Goal: Task Accomplishment & Management: Manage account settings

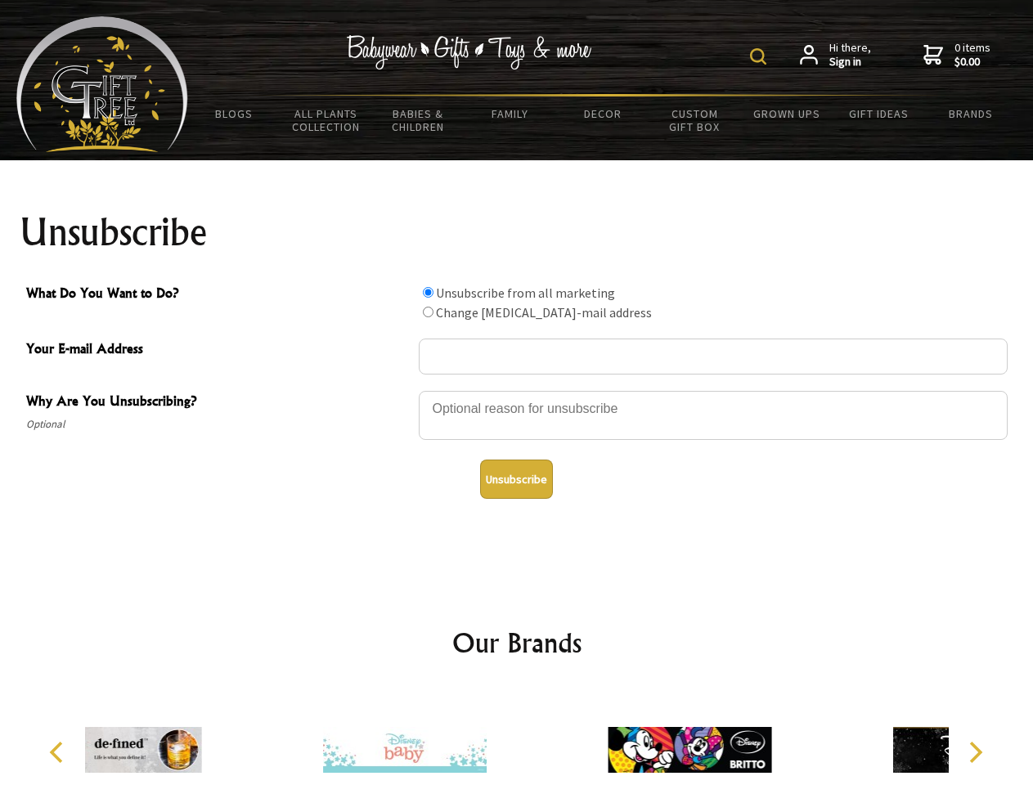
click at [760, 56] on img at bounding box center [758, 56] width 16 height 16
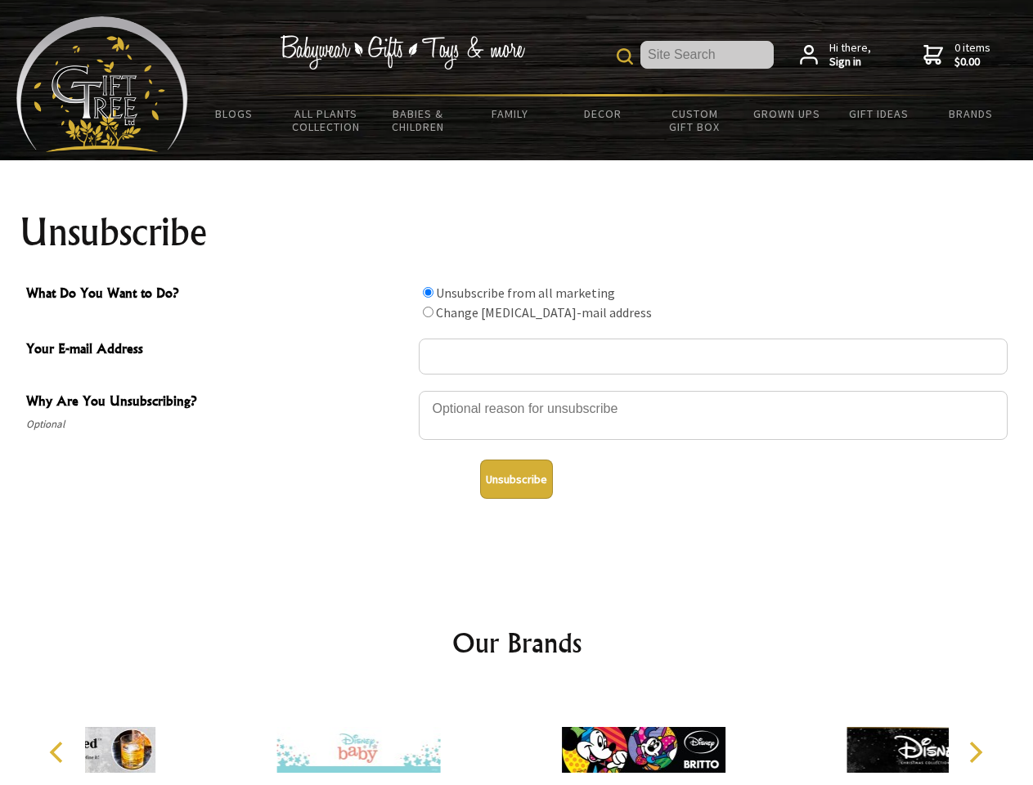
click at [517, 390] on div at bounding box center [713, 417] width 589 height 57
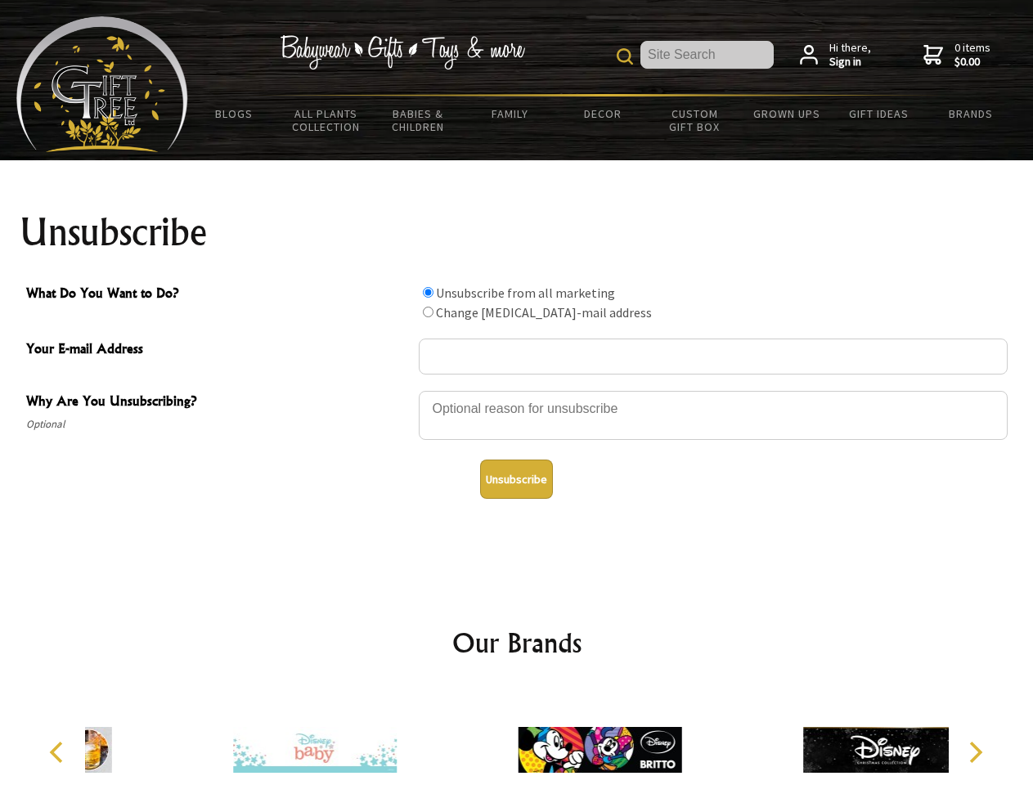
click at [428, 292] on input "What Do You Want to Do?" at bounding box center [428, 292] width 11 height 11
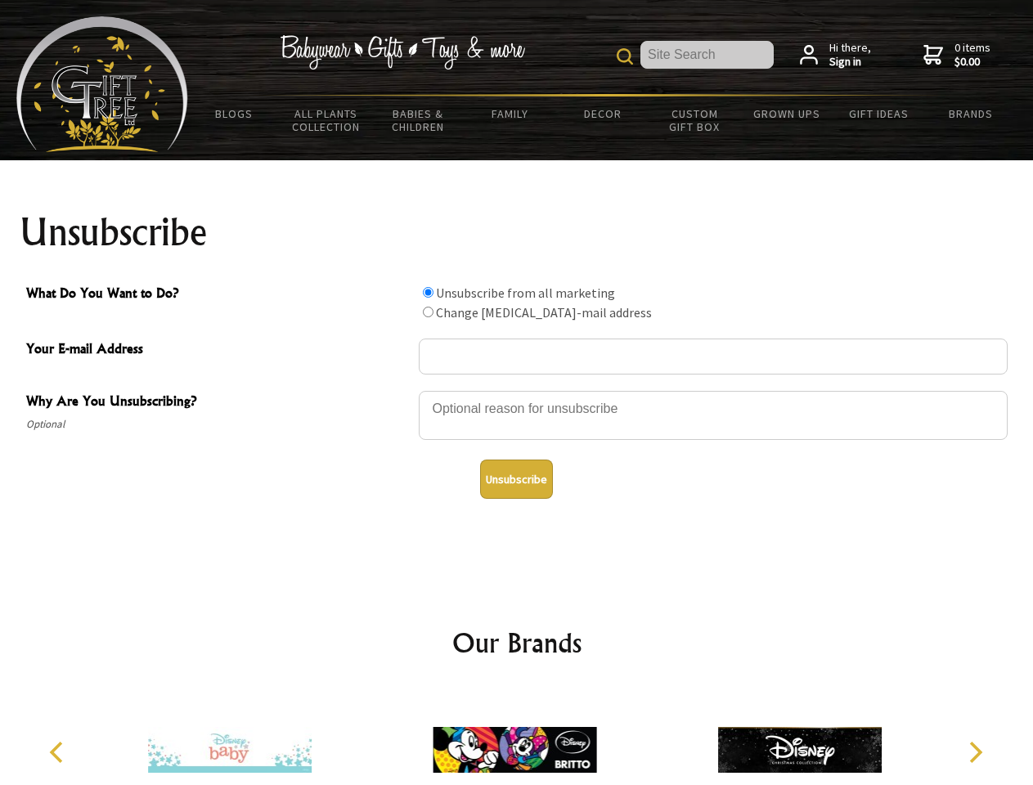
click at [428, 312] on input "What Do You Want to Do?" at bounding box center [428, 312] width 11 height 11
radio input "true"
click at [516, 479] on button "Unsubscribe" at bounding box center [516, 479] width 73 height 39
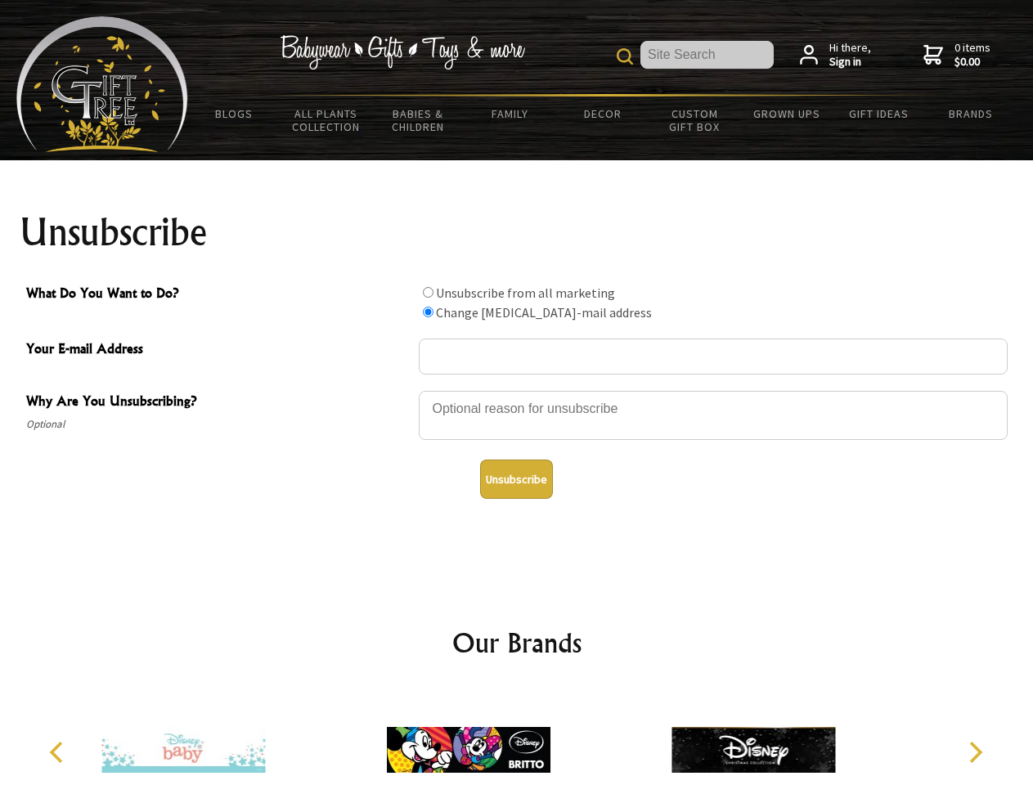
click at [517, 737] on img at bounding box center [469, 750] width 164 height 123
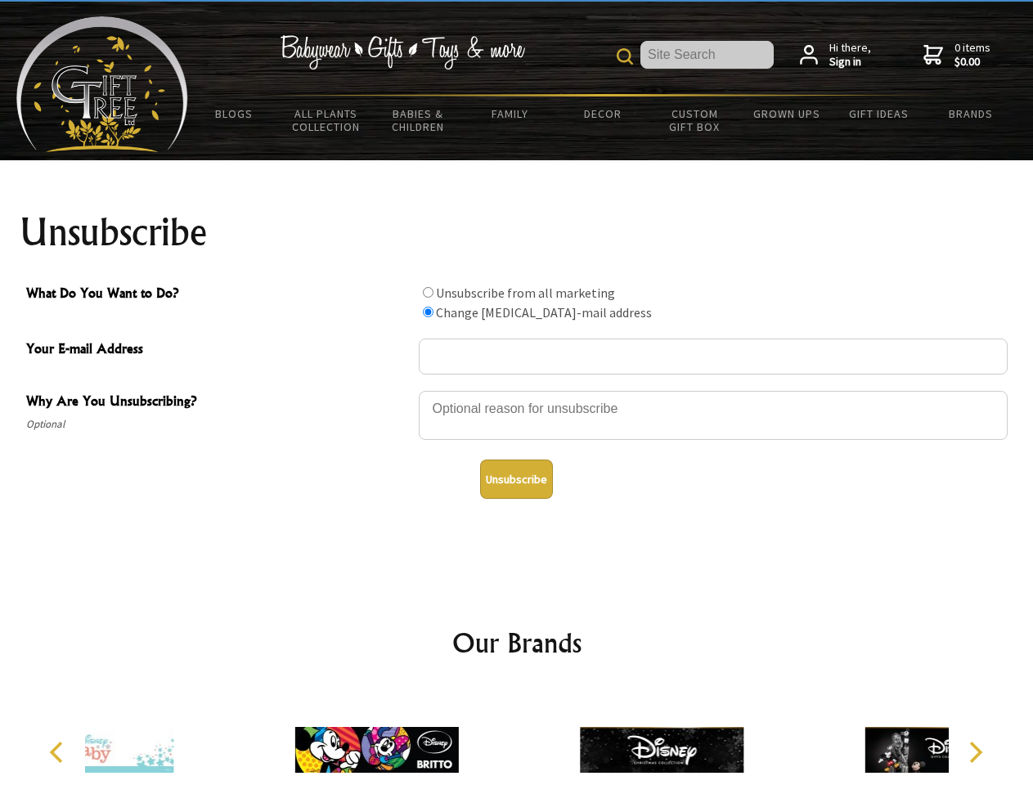
click at [59, 752] on icon "Previous" at bounding box center [57, 752] width 21 height 21
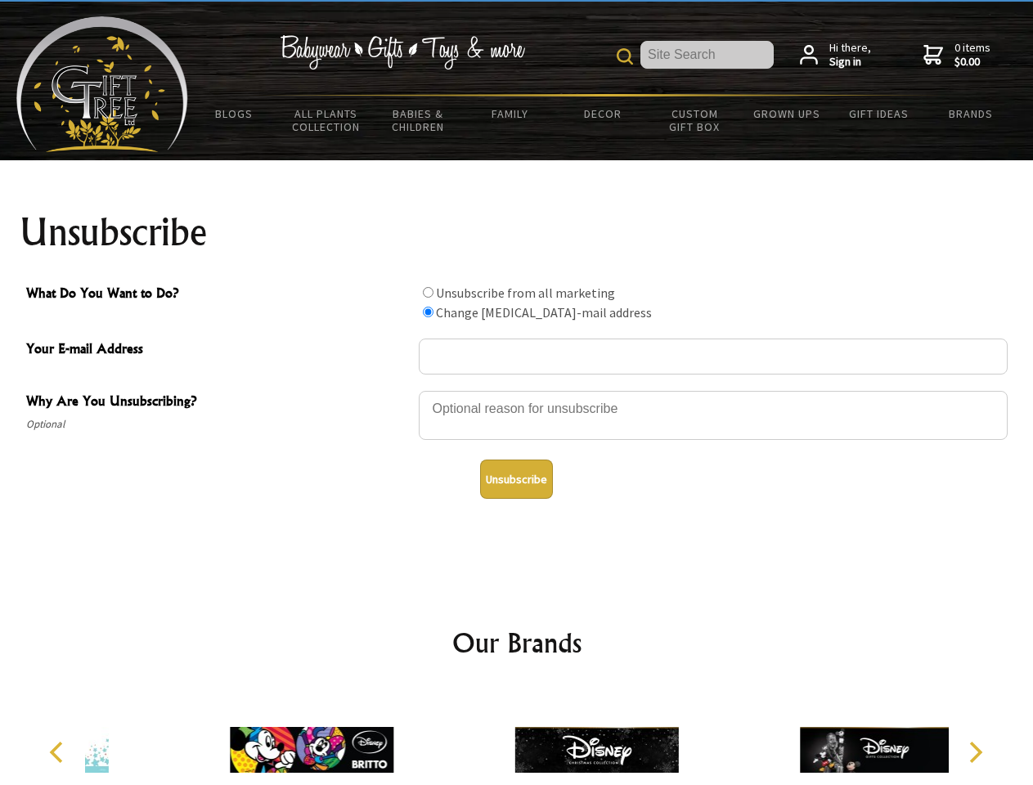
click at [975, 752] on icon "Next" at bounding box center [973, 752] width 21 height 21
